Goal: Information Seeking & Learning: Understand process/instructions

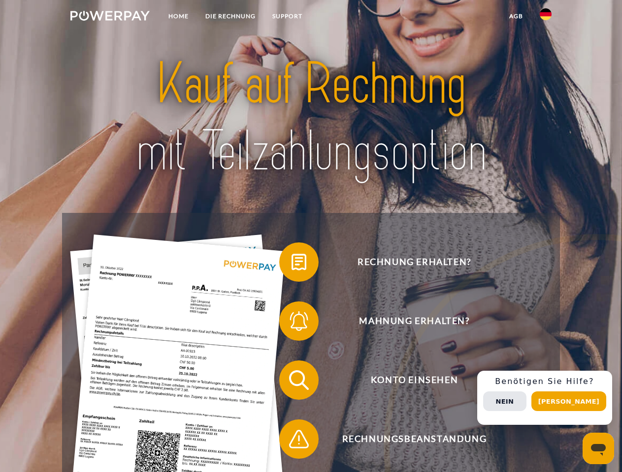
click at [110, 17] on img at bounding box center [109, 16] width 79 height 10
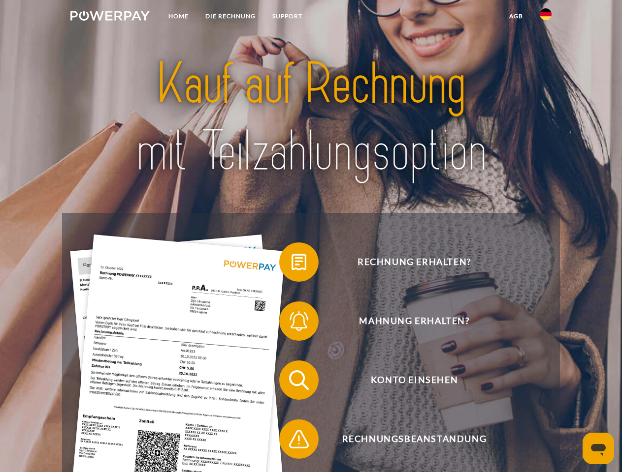
click at [545, 17] on img at bounding box center [545, 14] width 12 height 12
click at [515, 16] on link "agb" at bounding box center [516, 16] width 31 height 18
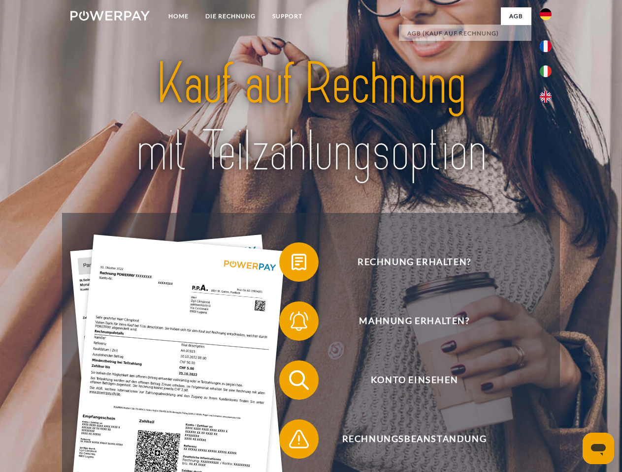
click at [291, 264] on span at bounding box center [283, 262] width 49 height 49
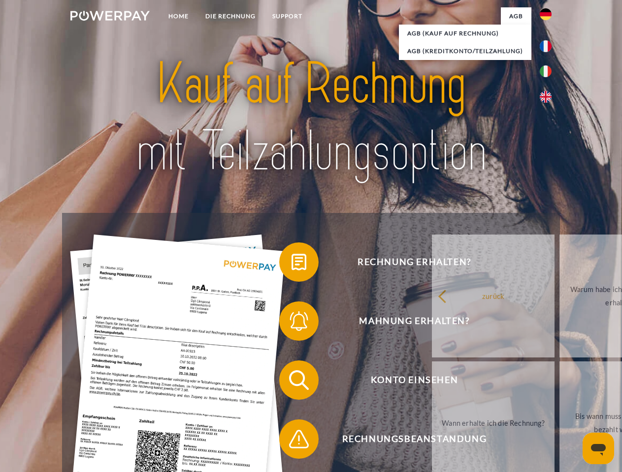
click at [291, 323] on span at bounding box center [283, 321] width 49 height 49
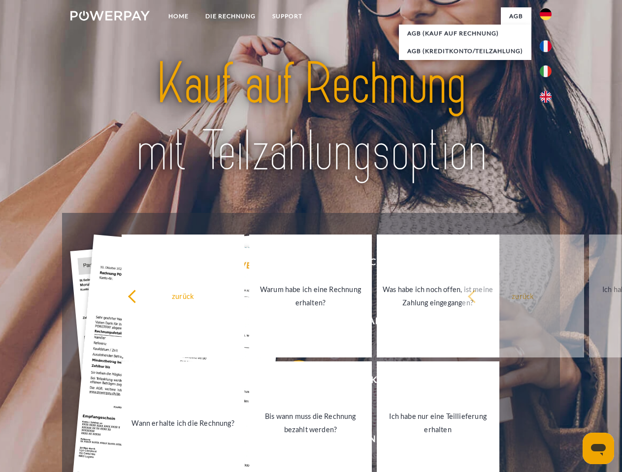
click at [291, 382] on link "Bis wann muss die Rechnung bezahlt werden?" at bounding box center [310, 423] width 123 height 123
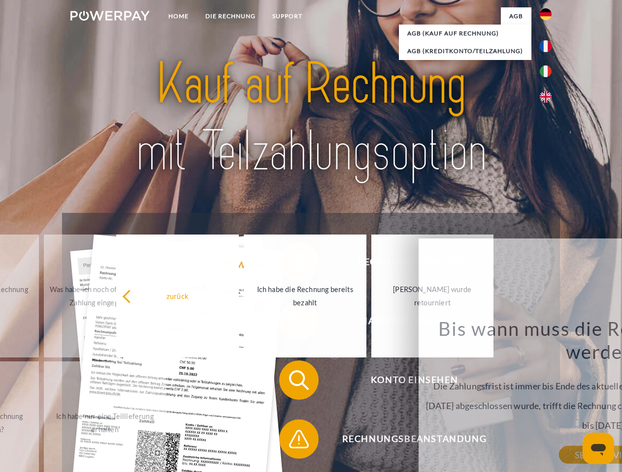
click at [291, 441] on div "Rechnung erhalten? Mahnung erhalten? Konto einsehen" at bounding box center [310, 410] width 497 height 394
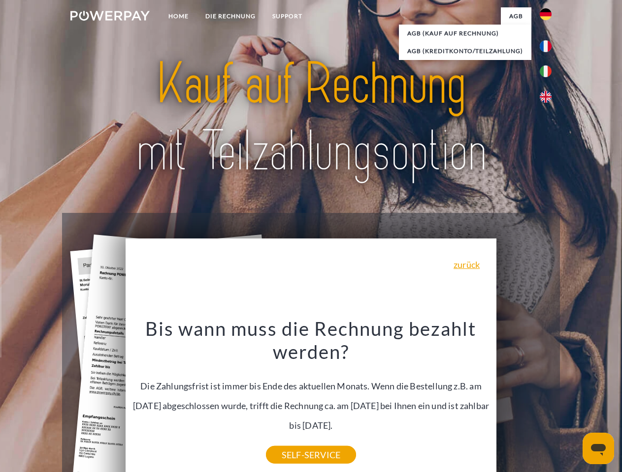
click at [548, 398] on div "Rechnung erhalten? Mahnung erhalten? Konto einsehen" at bounding box center [310, 410] width 497 height 394
click at [524, 400] on span "Konto einsehen" at bounding box center [413, 380] width 241 height 39
click at [572, 402] on header "Home DIE RECHNUNG SUPPORT" at bounding box center [311, 340] width 622 height 680
